Goal: Register for event/course

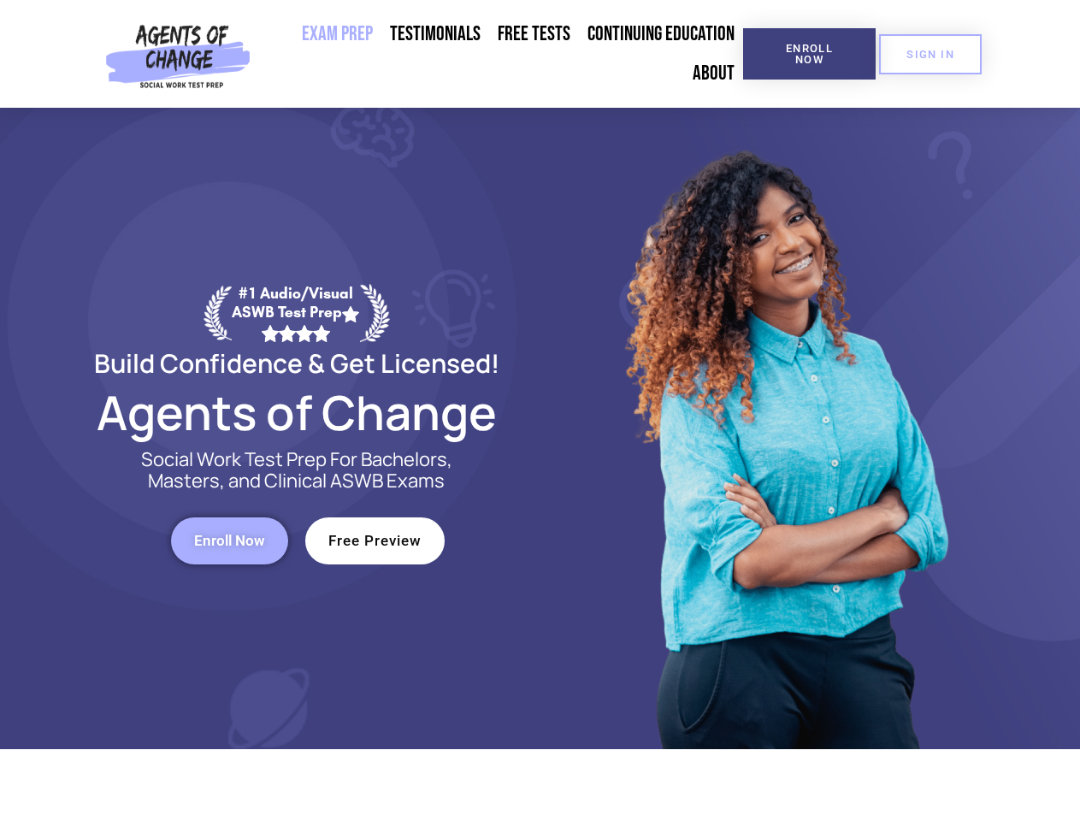
click at [540, 410] on div at bounding box center [783, 428] width 487 height 641
click at [809, 54] on span "Enroll Now" at bounding box center [809, 54] width 78 height 22
click at [930, 54] on span "SIGN IN" at bounding box center [930, 54] width 48 height 11
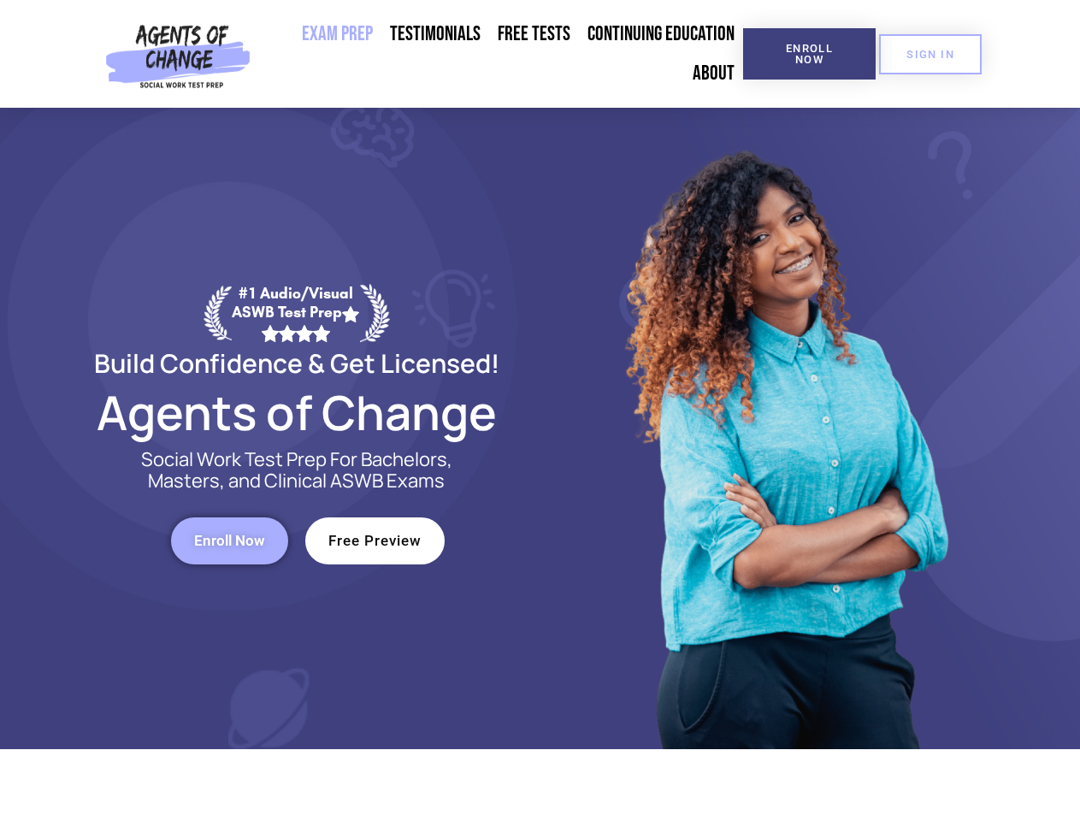
click at [229, 540] on span "Enroll Now" at bounding box center [229, 540] width 71 height 15
click at [374, 540] on span "Free Preview" at bounding box center [374, 540] width 93 height 15
